Goal: Task Accomplishment & Management: Manage account settings

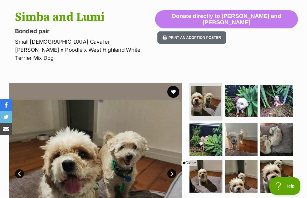
scroll to position [70, 0]
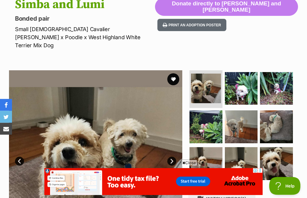
click at [185, 166] on span "Close" at bounding box center [189, 163] width 16 height 6
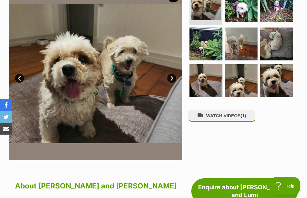
scroll to position [153, 0]
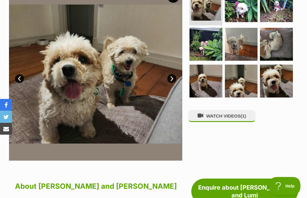
click at [175, 75] on link "Next" at bounding box center [171, 79] width 9 height 9
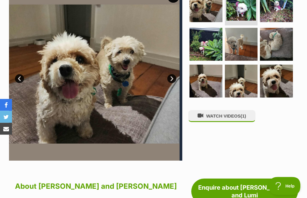
scroll to position [153, 0]
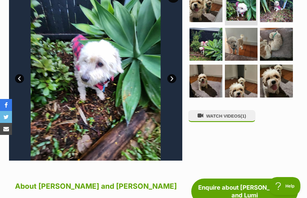
click at [176, 74] on link "Next" at bounding box center [171, 78] width 9 height 9
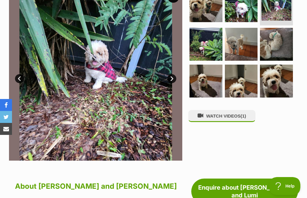
click at [174, 74] on link "Next" at bounding box center [171, 78] width 9 height 9
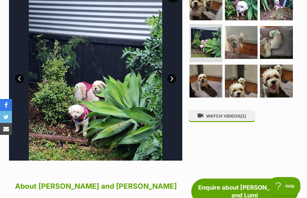
click at [172, 74] on link "Next" at bounding box center [171, 78] width 9 height 9
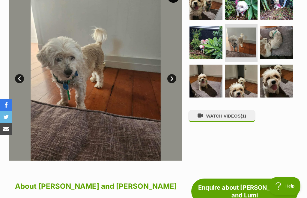
click at [176, 74] on link "Next" at bounding box center [171, 78] width 9 height 9
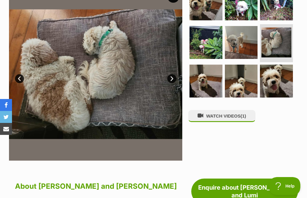
click at [173, 74] on link "Next" at bounding box center [171, 78] width 9 height 9
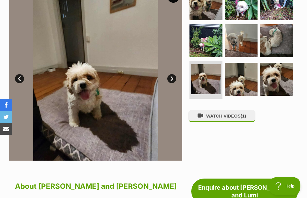
click at [173, 74] on link "Next" at bounding box center [171, 78] width 9 height 9
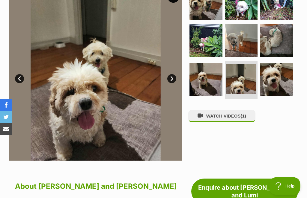
click at [173, 74] on link "Next" at bounding box center [171, 78] width 9 height 9
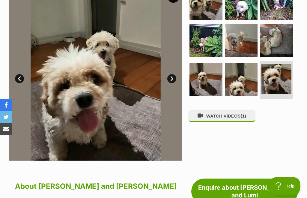
click at [173, 74] on link "Next" at bounding box center [171, 78] width 9 height 9
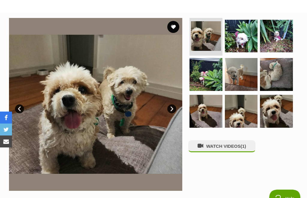
scroll to position [122, 0]
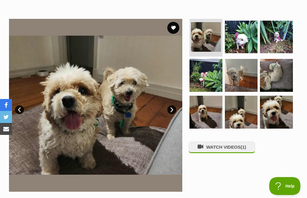
click at [222, 141] on button "WATCH VIDEOS (1)" at bounding box center [221, 147] width 67 height 12
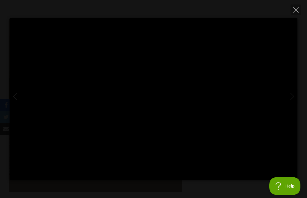
scroll to position [0, 0]
type input "100"
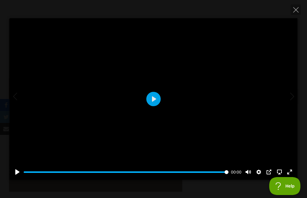
click at [297, 13] on button "Close" at bounding box center [295, 9] width 10 height 10
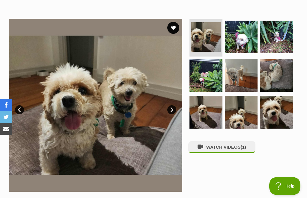
click at [177, 22] on button "favourite" at bounding box center [173, 28] width 12 height 12
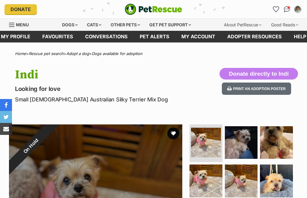
click at [258, 91] on button "Print an adoption poster" at bounding box center [256, 89] width 69 height 12
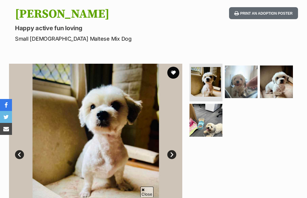
click at [243, 90] on img at bounding box center [241, 82] width 33 height 33
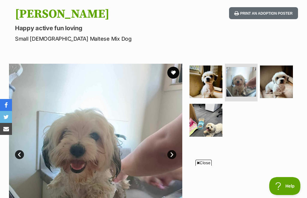
click at [281, 87] on img at bounding box center [276, 82] width 33 height 33
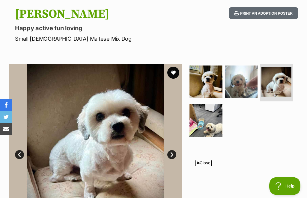
click at [199, 166] on span "Close" at bounding box center [203, 163] width 16 height 6
click at [211, 131] on img at bounding box center [205, 120] width 33 height 33
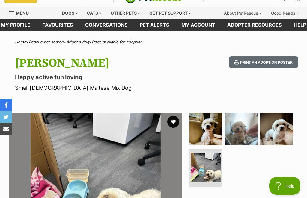
scroll to position [4, 0]
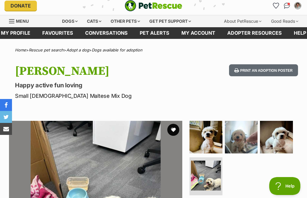
click at [176, 129] on button "favourite" at bounding box center [173, 130] width 12 height 12
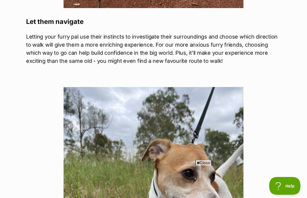
scroll to position [1395, 0]
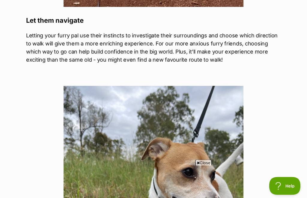
click at [295, 85] on div "What's happening at PetRescue Last updated: 30 Sep, 2024 Published on: 13 Jun, …" at bounding box center [153, 98] width 307 height 2877
click at [295, 89] on div "What's happening at PetRescue Last updated: 30 Sep, 2024 Published on: 13 Jun, …" at bounding box center [153, 98] width 307 height 2877
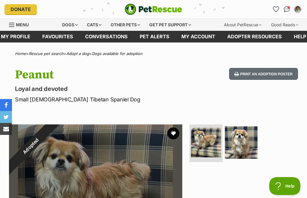
click at [306, 75] on div "Peanut Loyal and devoted Small Male Tibetan Spaniel Dog Print an adoption poster" at bounding box center [153, 86] width 307 height 36
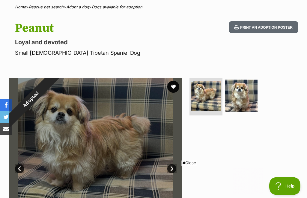
scroll to position [31, 0]
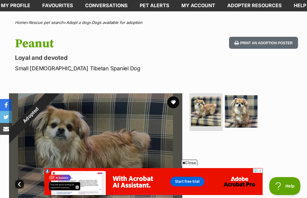
click at [258, 44] on button "Print an adoption poster" at bounding box center [263, 43] width 69 height 12
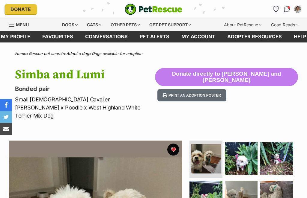
click at [61, 37] on link "Favourites" at bounding box center [57, 37] width 43 height 12
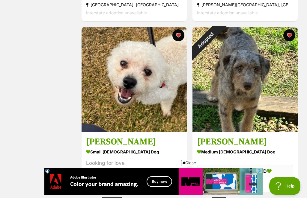
scroll to position [780, 0]
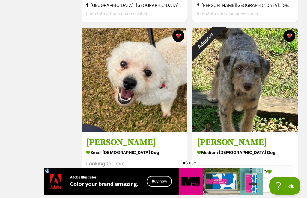
click at [219, 37] on div "Adopted" at bounding box center [205, 41] width 26 height 26
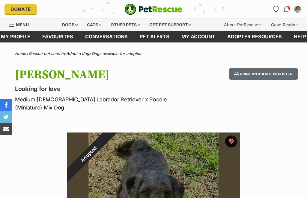
click at [233, 136] on button "favourite" at bounding box center [231, 142] width 12 height 12
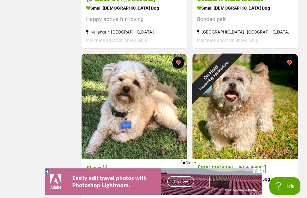
scroll to position [240, 0]
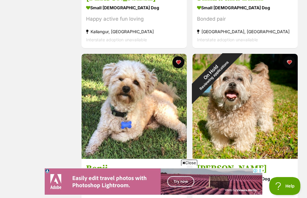
click at [232, 61] on div "On Hold Reviewing applications" at bounding box center [212, 74] width 40 height 40
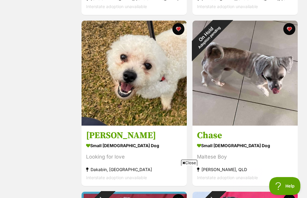
scroll to position [0, 0]
click at [290, 33] on button "favourite" at bounding box center [289, 29] width 12 height 12
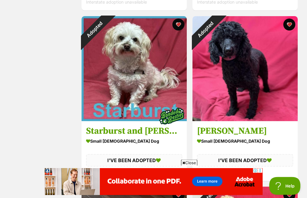
scroll to position [955, 0]
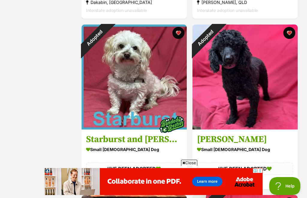
click at [179, 36] on button "favourite" at bounding box center [178, 33] width 12 height 12
click at [290, 34] on button "favourite" at bounding box center [289, 33] width 12 height 12
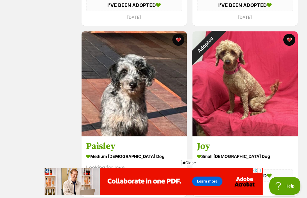
scroll to position [1122, 0]
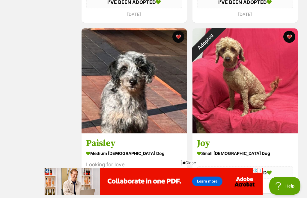
click at [290, 38] on button "favourite" at bounding box center [289, 37] width 12 height 12
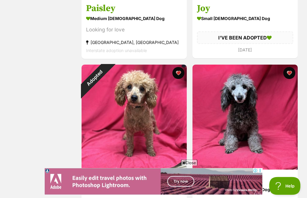
scroll to position [1294, 0]
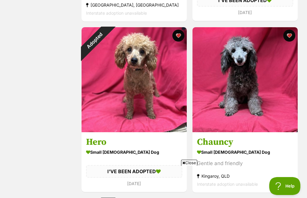
click at [179, 37] on button "favourite" at bounding box center [178, 36] width 12 height 12
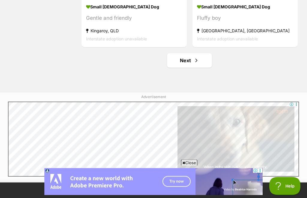
scroll to position [1783, 0]
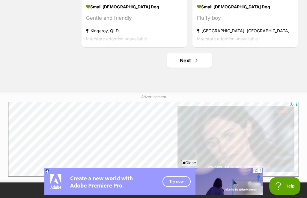
click at [189, 63] on link "Next" at bounding box center [189, 60] width 45 height 14
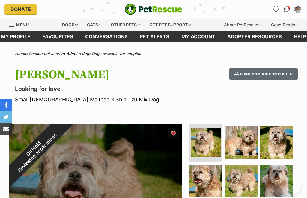
click at [62, 135] on div "On Hold Reviewing applications" at bounding box center [35, 151] width 53 height 53
click at [62, 134] on div "On Hold Reviewing applications" at bounding box center [35, 151] width 53 height 53
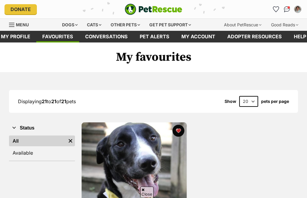
scroll to position [79, 0]
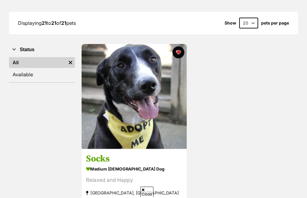
click at [139, 127] on img at bounding box center [134, 96] width 105 height 105
